Goal: Task Accomplishment & Management: Manage account settings

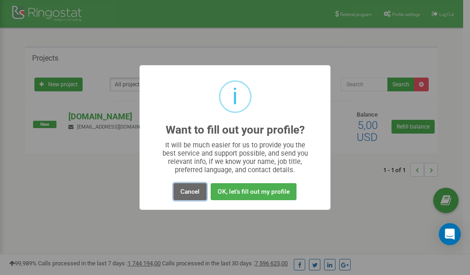
click at [195, 190] on button "Cancel" at bounding box center [190, 191] width 33 height 17
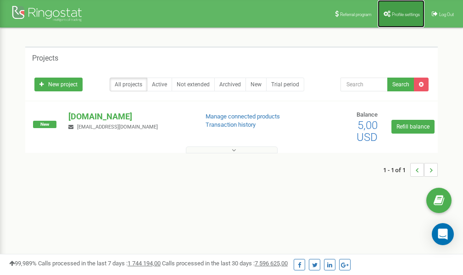
click at [407, 17] on link "Profile settings" at bounding box center [401, 14] width 47 height 28
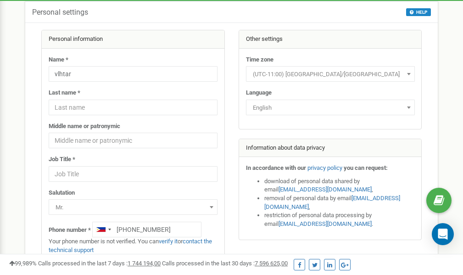
scroll to position [46, 0]
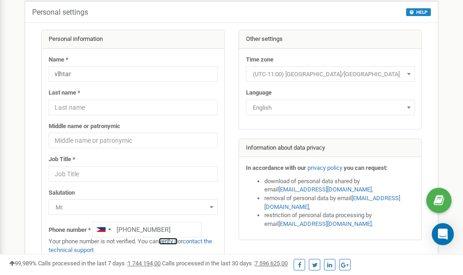
click at [174, 242] on link "verify it" at bounding box center [168, 241] width 19 height 7
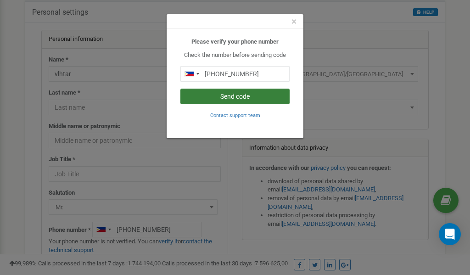
click at [240, 95] on button "Send code" at bounding box center [234, 97] width 109 height 16
